Goal: Task Accomplishment & Management: Complete application form

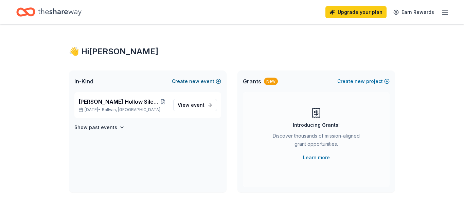
click at [216, 82] on button "Create new event" at bounding box center [196, 81] width 49 height 8
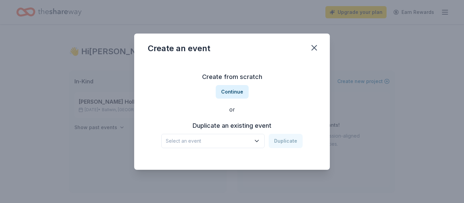
click at [258, 139] on icon "button" at bounding box center [256, 141] width 7 height 7
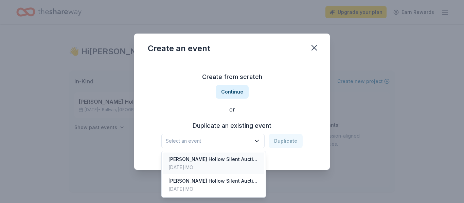
click at [208, 165] on div "Feb 28, 2026 · MO" at bounding box center [213, 168] width 90 height 8
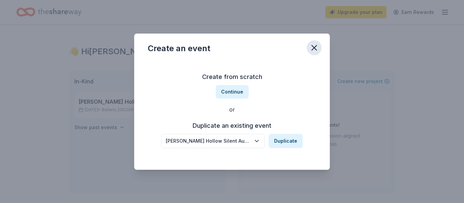
click at [315, 51] on icon "button" at bounding box center [314, 48] width 10 height 10
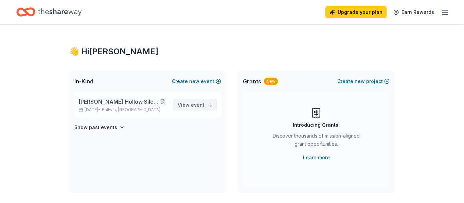
click at [192, 105] on span "event" at bounding box center [198, 105] width 14 height 6
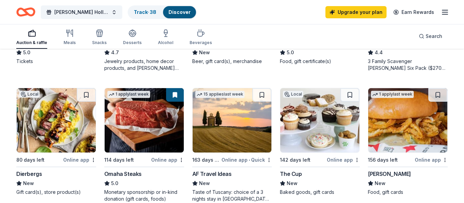
scroll to position [432, 0]
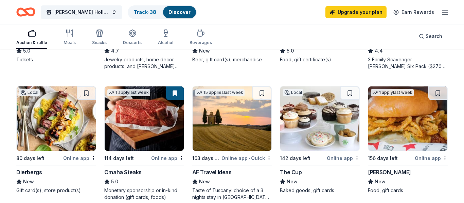
click at [48, 122] on img at bounding box center [56, 119] width 79 height 64
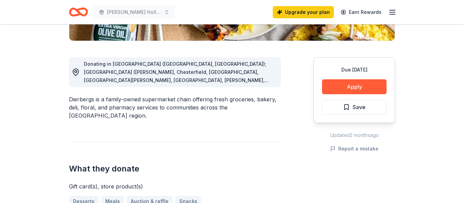
scroll to position [166, 0]
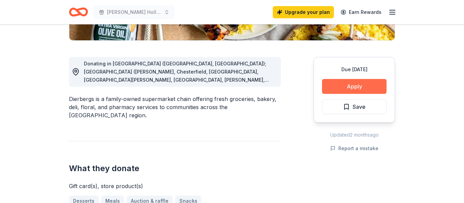
click at [366, 86] on button "Apply" at bounding box center [354, 86] width 64 height 15
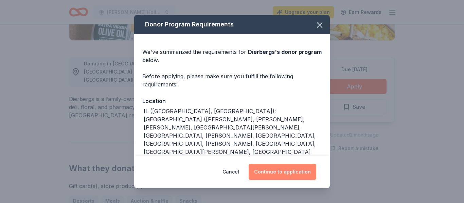
click at [272, 175] on button "Continue to application" at bounding box center [282, 172] width 68 height 16
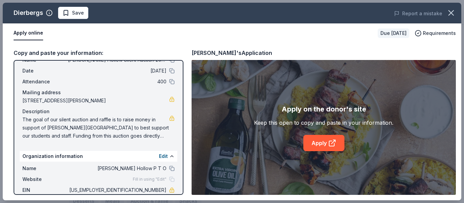
scroll to position [0, 0]
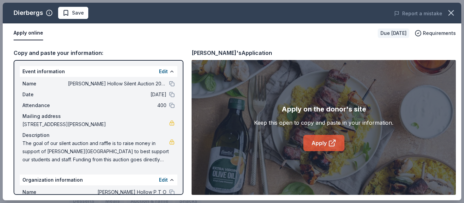
click at [322, 146] on link "Apply" at bounding box center [323, 143] width 41 height 16
drag, startPoint x: 23, startPoint y: 144, endPoint x: 132, endPoint y: 158, distance: 109.5
click at [132, 158] on span "The goal of our silent auction and raffle is to raise money in support of [PERS…" at bounding box center [95, 152] width 147 height 24
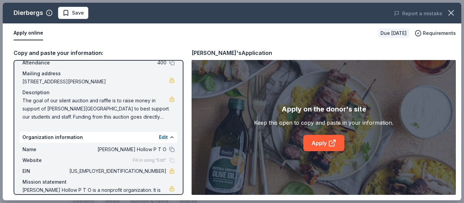
scroll to position [59, 0]
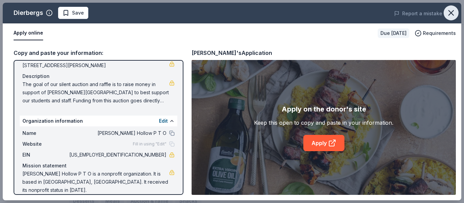
click at [457, 16] on button "button" at bounding box center [450, 12] width 15 height 15
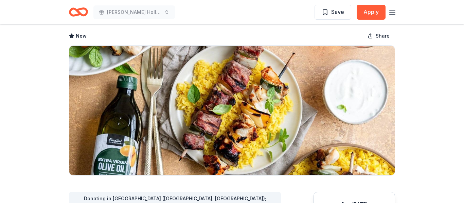
scroll to position [0, 0]
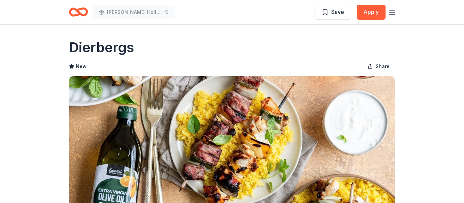
click at [392, 12] on line "button" at bounding box center [391, 12] width 5 height 0
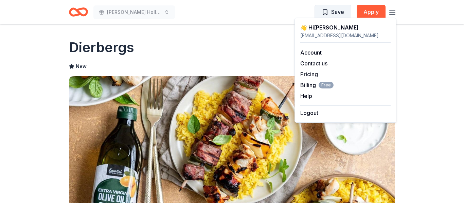
click at [338, 11] on span "Save" at bounding box center [337, 11] width 13 height 9
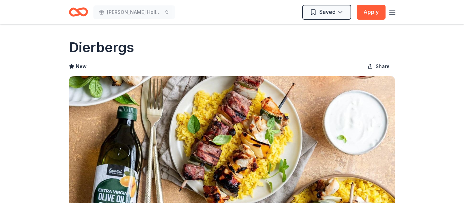
click at [338, 11] on html "Wren Hollow Silent Auction 2026 Saved Apply Due in 80 days Share Dierbergs New …" at bounding box center [232, 101] width 464 height 203
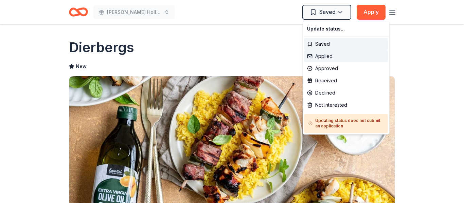
click at [330, 58] on div "Applied" at bounding box center [345, 56] width 83 height 12
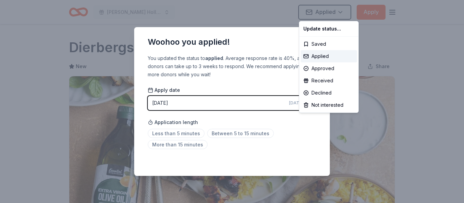
click at [182, 132] on html "Wren Hollow Silent Auction 2026 Applied Apply Due in 80 days Share Dierbergs Ne…" at bounding box center [232, 101] width 464 height 203
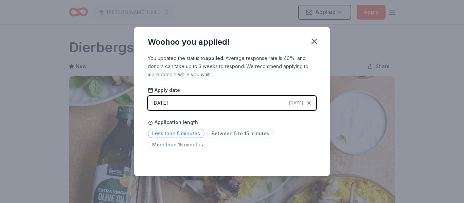
click at [190, 135] on span "Less than 5 minutes" at bounding box center [176, 133] width 57 height 9
click at [316, 42] on icon "button" at bounding box center [314, 42] width 10 height 10
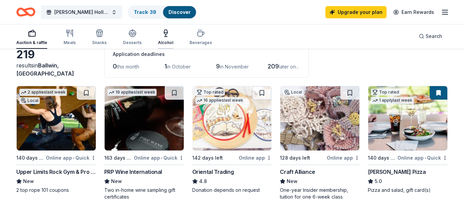
scroll to position [77, 0]
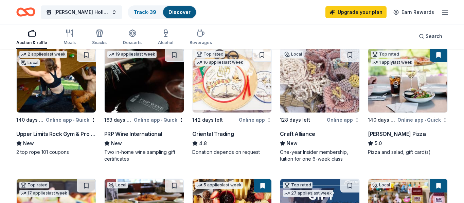
click at [256, 119] on div "Online app" at bounding box center [255, 120] width 33 height 8
click at [64, 119] on div "Online app • Quick" at bounding box center [71, 120] width 50 height 8
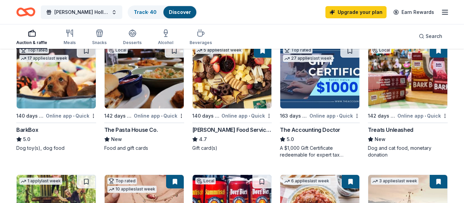
scroll to position [212, 0]
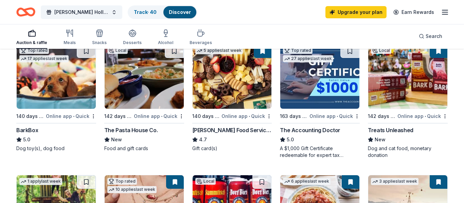
click at [57, 103] on img at bounding box center [56, 76] width 79 height 64
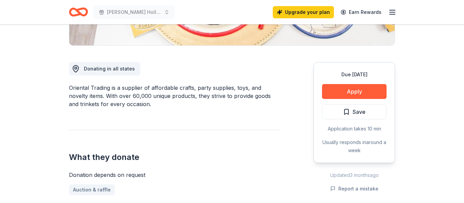
scroll to position [171, 0]
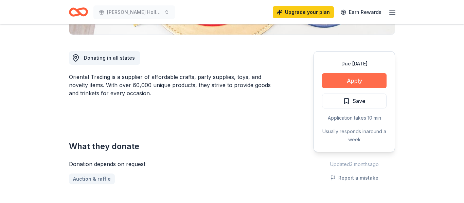
click at [373, 77] on button "Apply" at bounding box center [354, 80] width 64 height 15
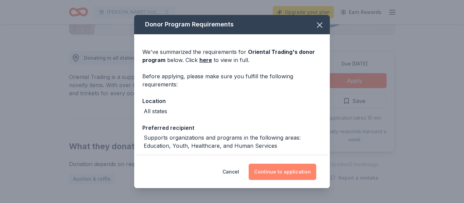
click at [280, 178] on button "Continue to application" at bounding box center [282, 172] width 68 height 16
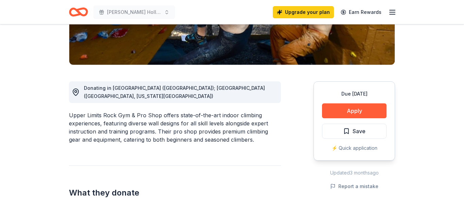
scroll to position [148, 0]
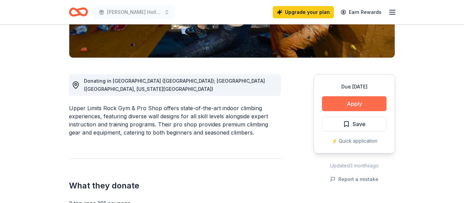
click at [354, 107] on button "Apply" at bounding box center [354, 103] width 64 height 15
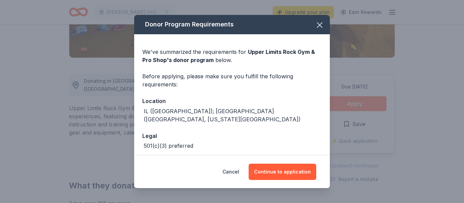
scroll to position [22, 0]
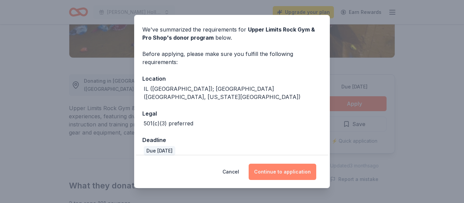
click at [294, 176] on button "Continue to application" at bounding box center [282, 172] width 68 height 16
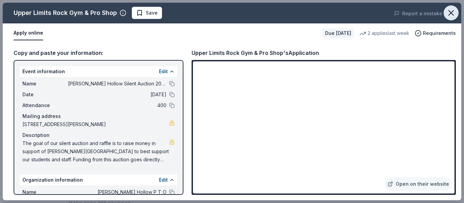
click at [452, 8] on icon "button" at bounding box center [451, 13] width 10 height 10
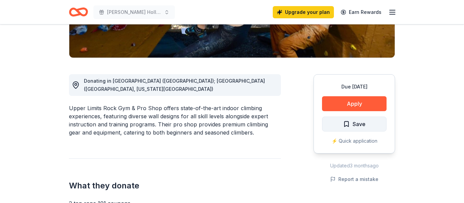
click at [354, 125] on span "Save" at bounding box center [358, 124] width 13 height 9
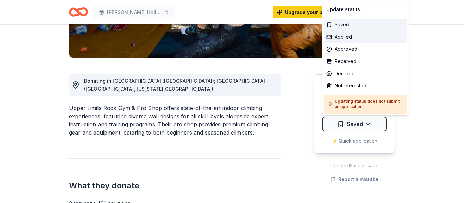
click at [350, 33] on div "Applied" at bounding box center [364, 37] width 83 height 12
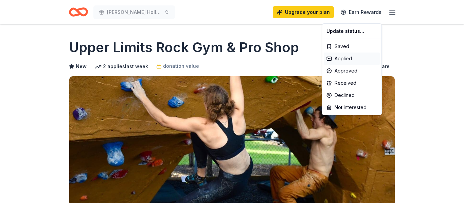
scroll to position [0, 0]
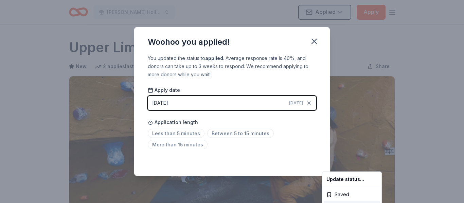
click at [217, 134] on html "[PERSON_NAME] Hollow Silent Auction 2026 Applied Apply Due [DATE] Share Upper L…" at bounding box center [232, 101] width 464 height 203
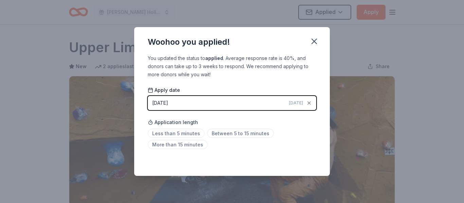
scroll to position [171, 0]
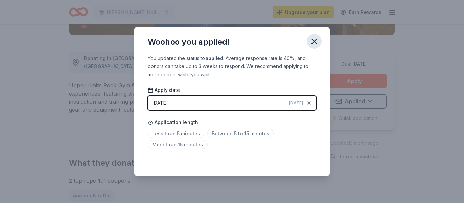
click at [313, 42] on icon "button" at bounding box center [314, 41] width 5 height 5
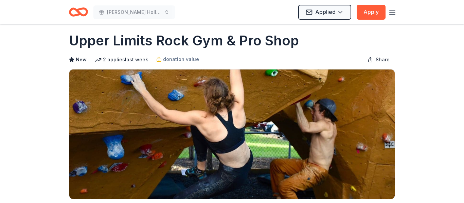
scroll to position [0, 0]
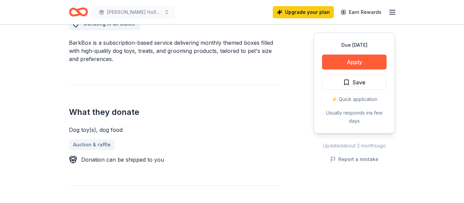
scroll to position [208, 0]
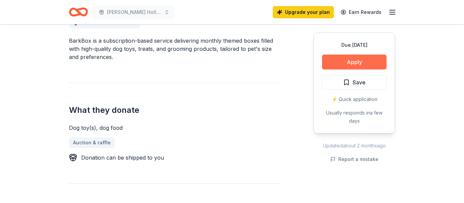
click at [369, 60] on button "Apply" at bounding box center [354, 62] width 64 height 15
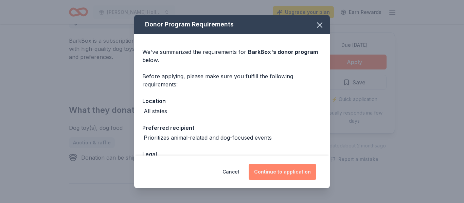
click at [294, 167] on button "Continue to application" at bounding box center [282, 172] width 68 height 16
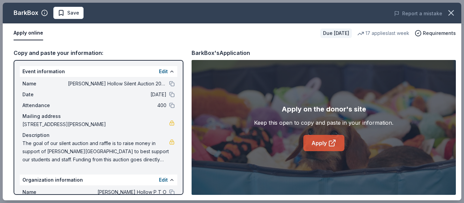
click at [332, 145] on icon at bounding box center [332, 143] width 8 height 8
